Goal: Entertainment & Leisure: Consume media (video, audio)

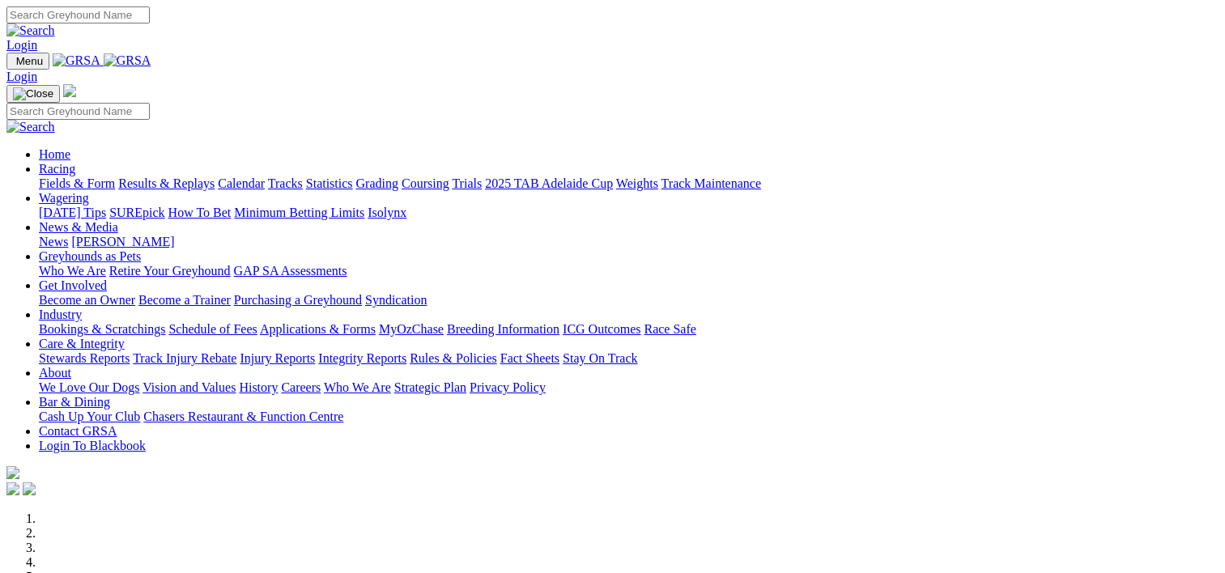
scroll to position [541, 0]
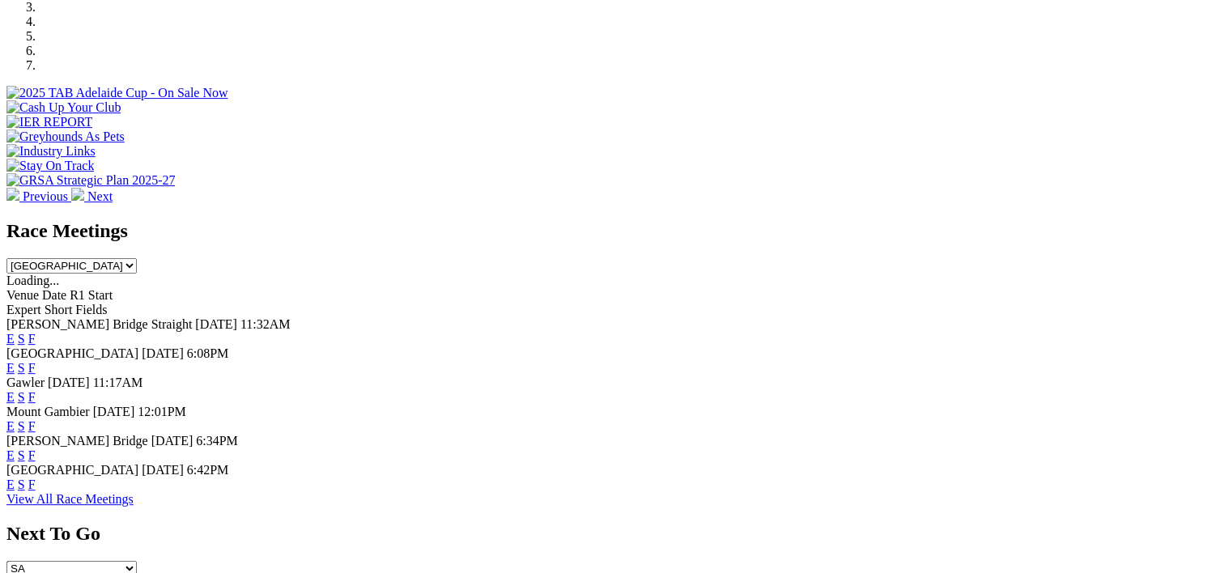
click at [36, 361] on link "F" at bounding box center [31, 368] width 7 height 14
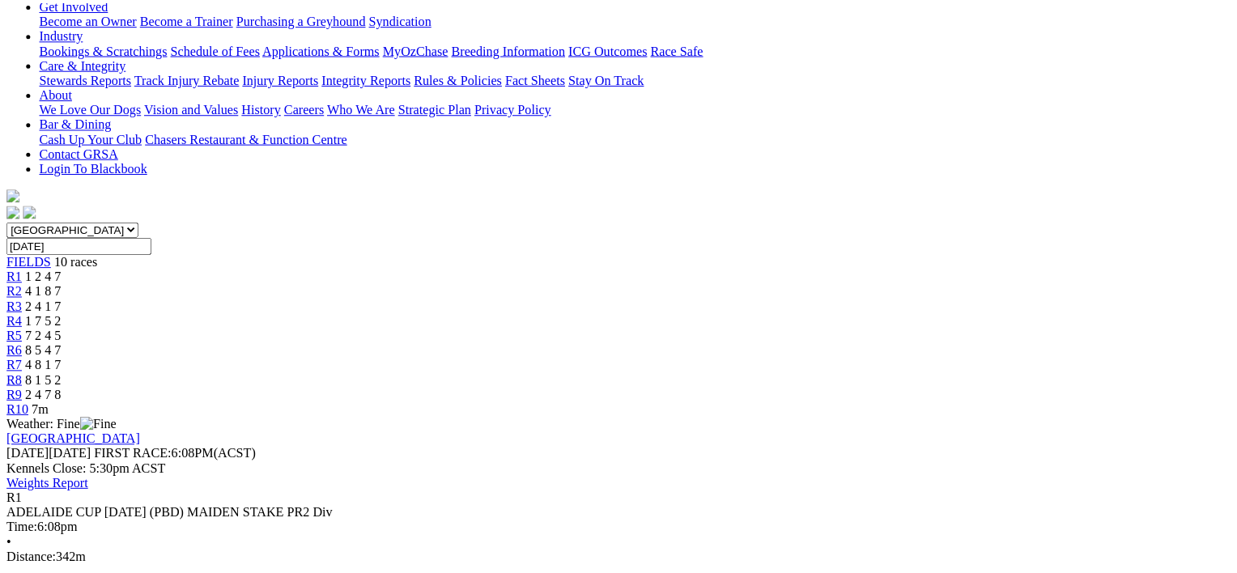
scroll to position [326, 0]
